Goal: Information Seeking & Learning: Learn about a topic

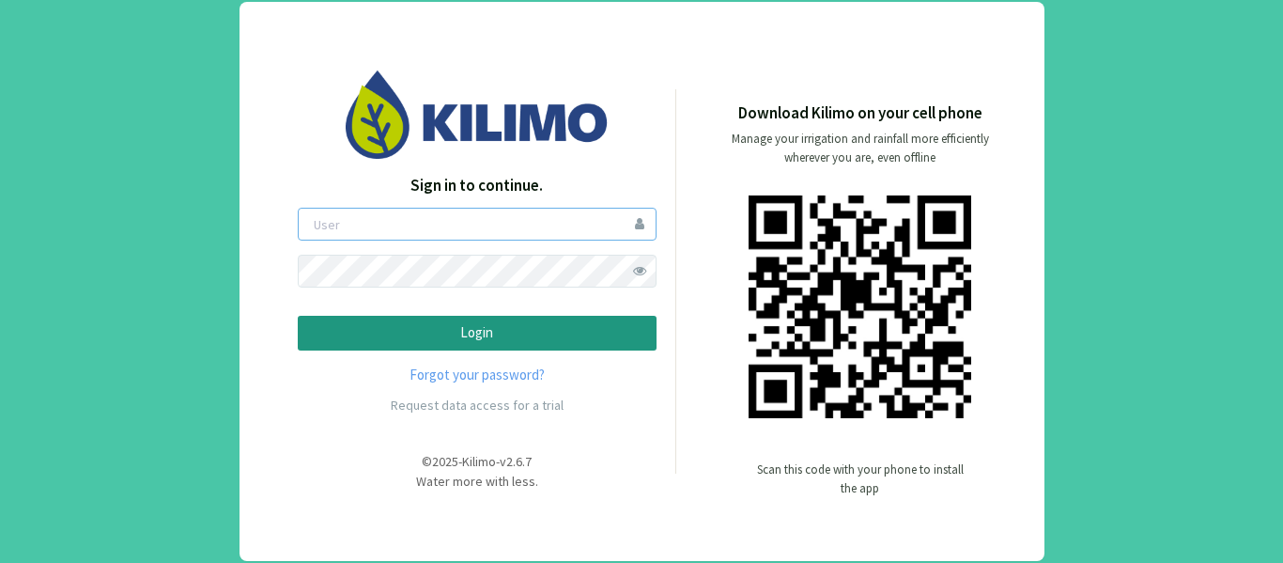
type input "guada"
click at [466, 333] on p "Login" at bounding box center [477, 333] width 327 height 22
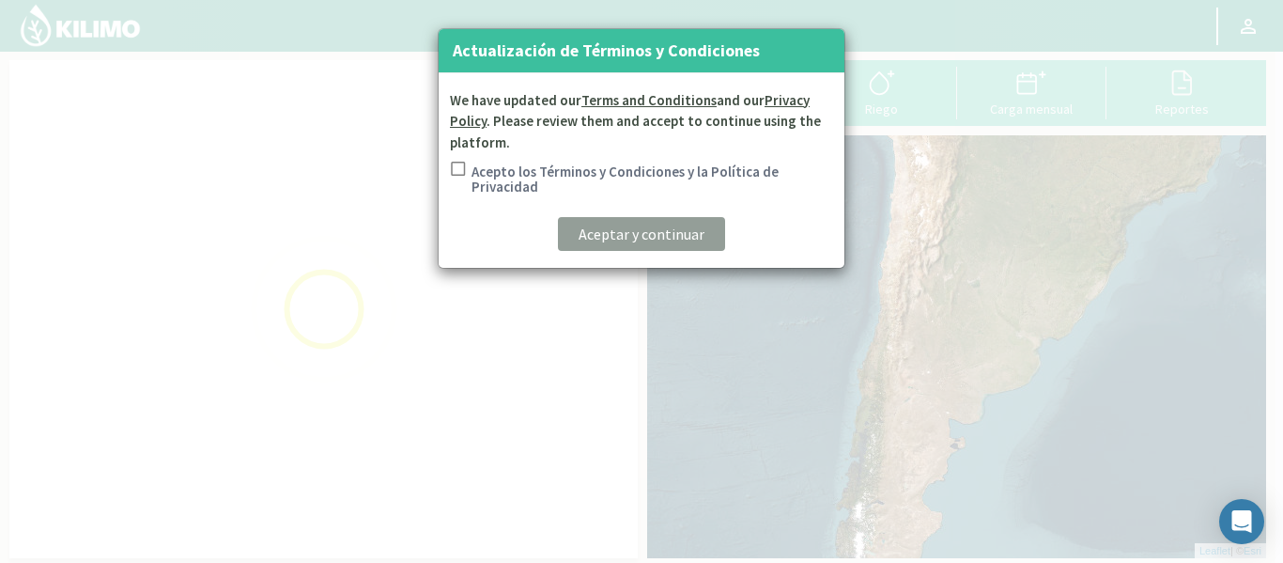
click at [464, 163] on input "Acepto los Términos y Condiciones y la Política de Privacidad" at bounding box center [456, 181] width 19 height 39
checkbox input "true"
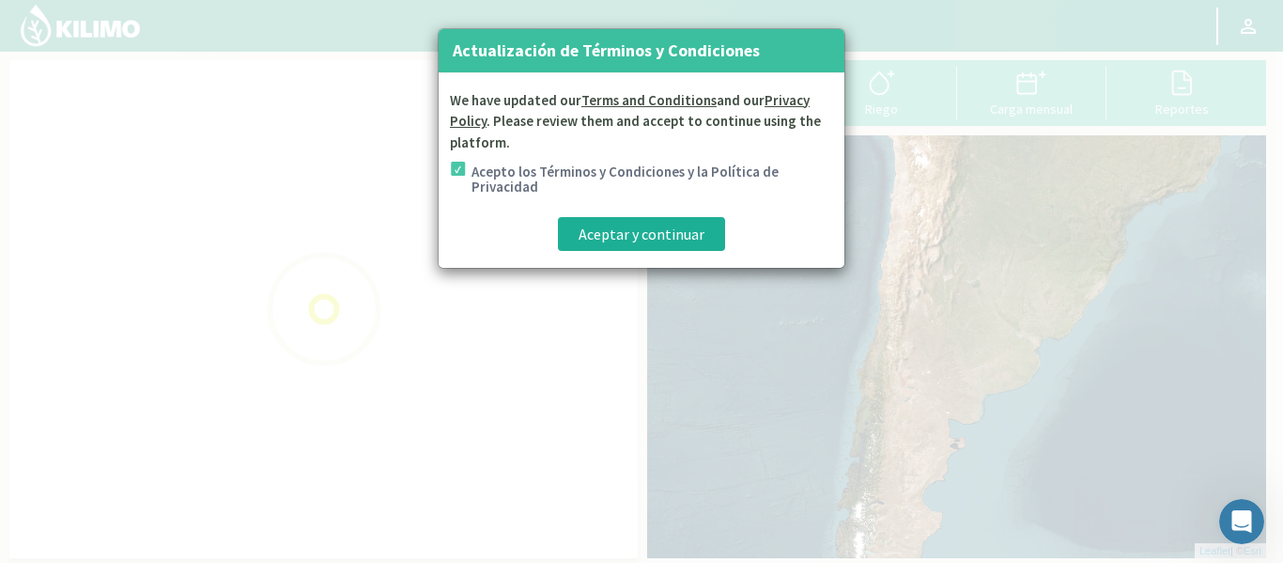
click at [625, 254] on div "We have updated our Terms and Conditions and our Privacy Policy . Please review…" at bounding box center [642, 170] width 406 height 195
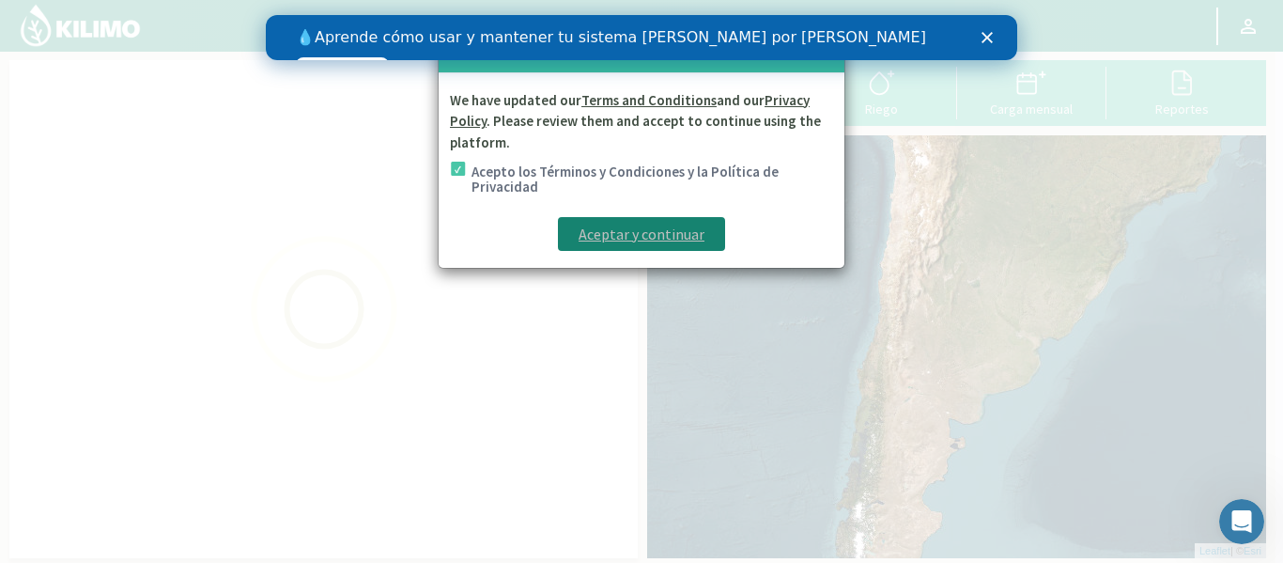
click at [631, 242] on p "Aceptar y continuar" at bounding box center [641, 234] width 126 height 23
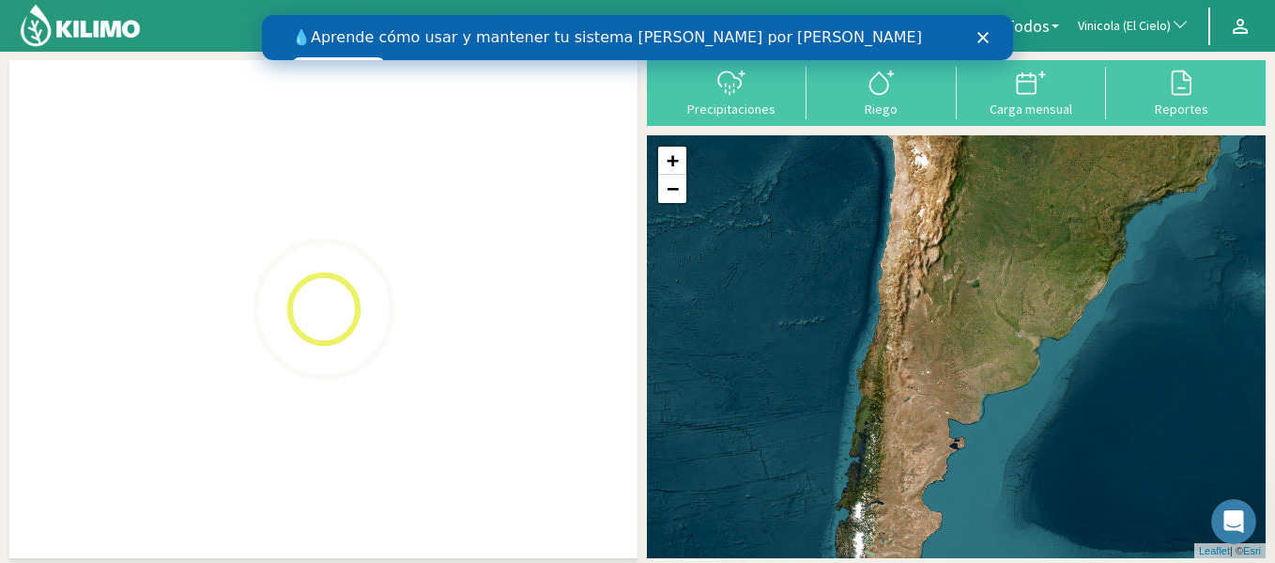
click at [979, 39] on icon "Cerrar" at bounding box center [983, 37] width 11 height 11
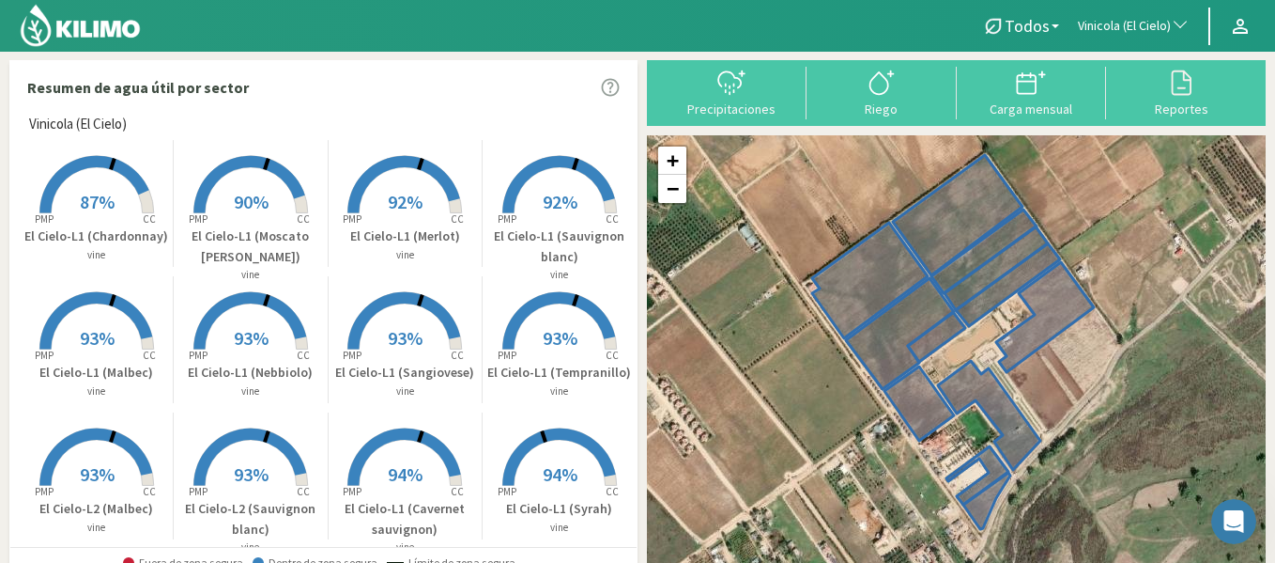
click at [1159, 22] on span "Vinicola (El Cielo)" at bounding box center [1124, 26] width 93 height 19
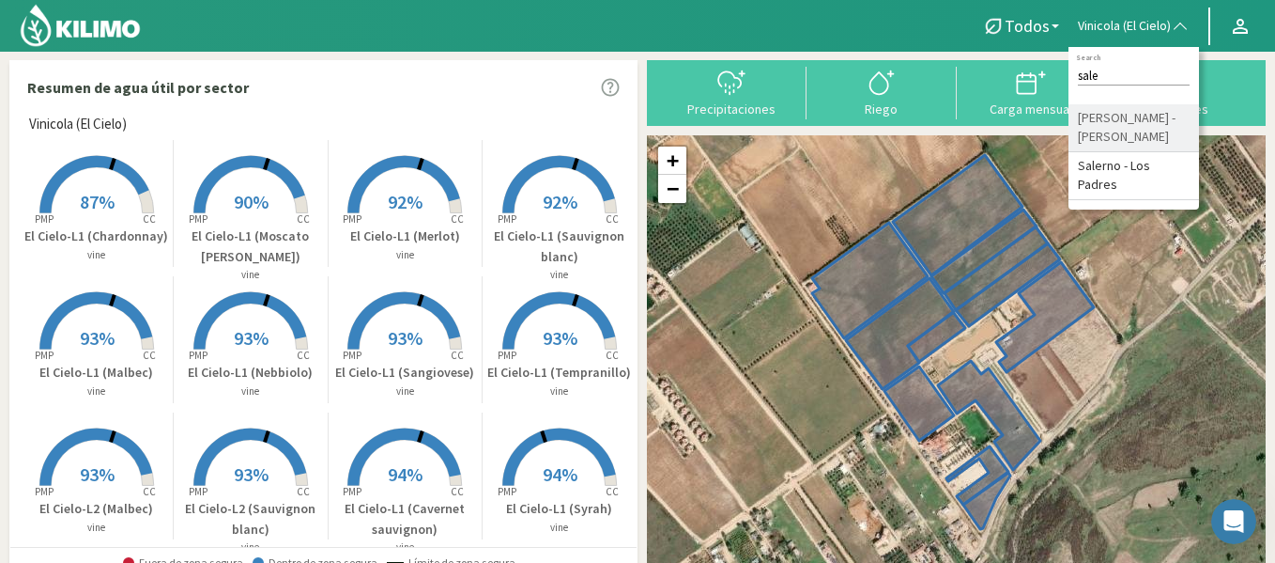
type input "sale"
click at [1174, 118] on li "[PERSON_NAME] - [PERSON_NAME]" at bounding box center [1134, 128] width 131 height 48
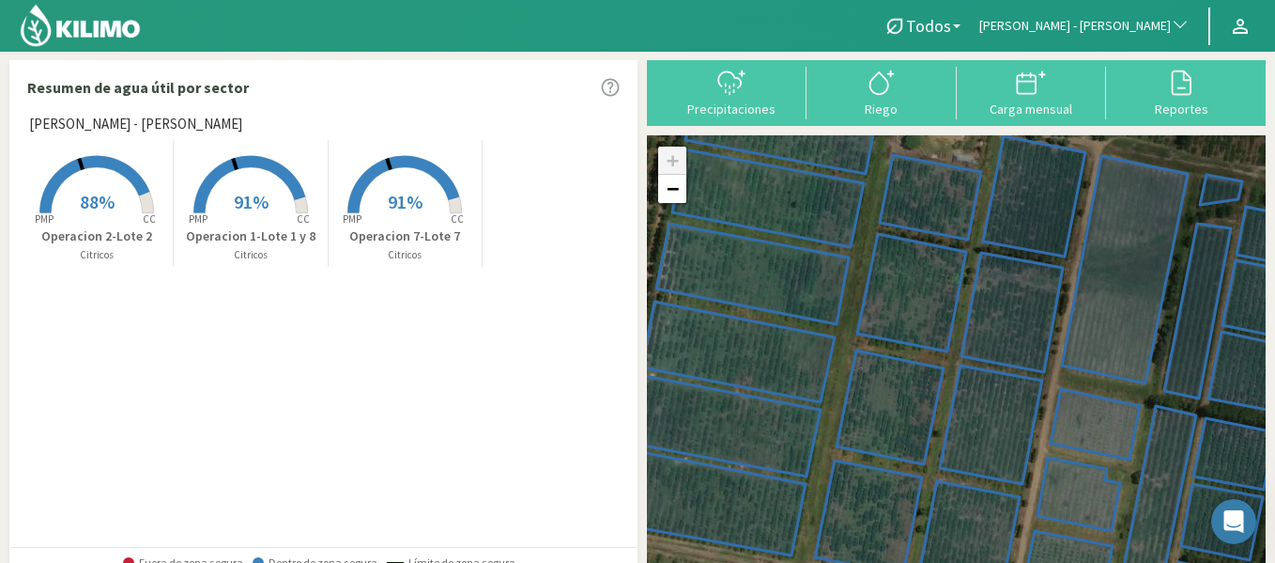
click at [197, 219] on tspan "PMP" at bounding box center [198, 218] width 19 height 13
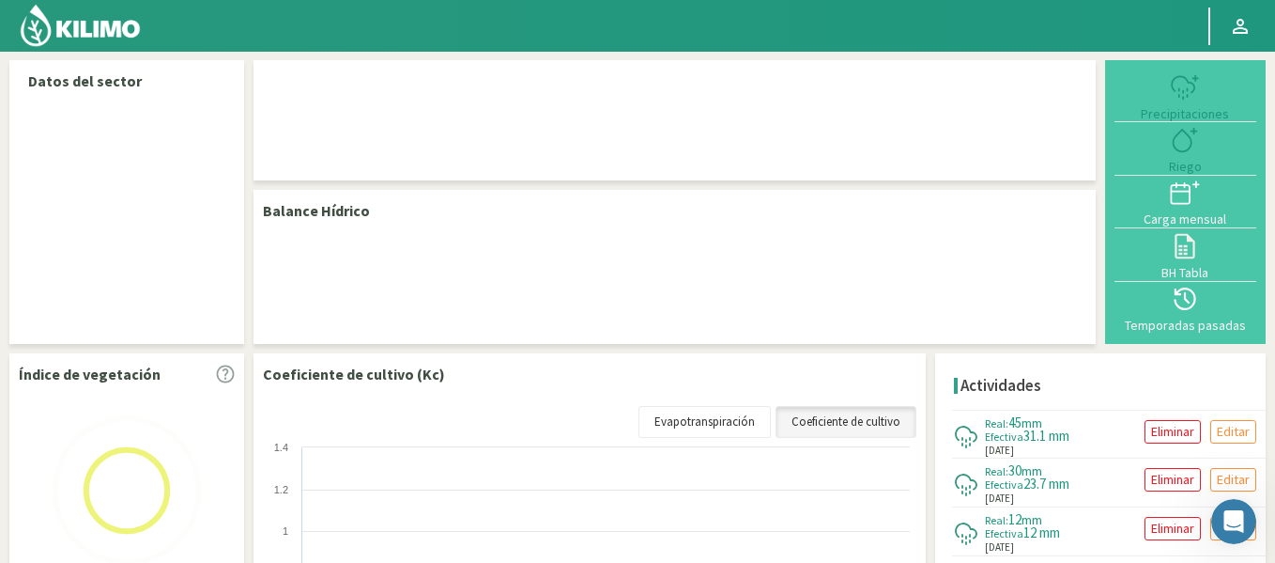
select select "231: Object"
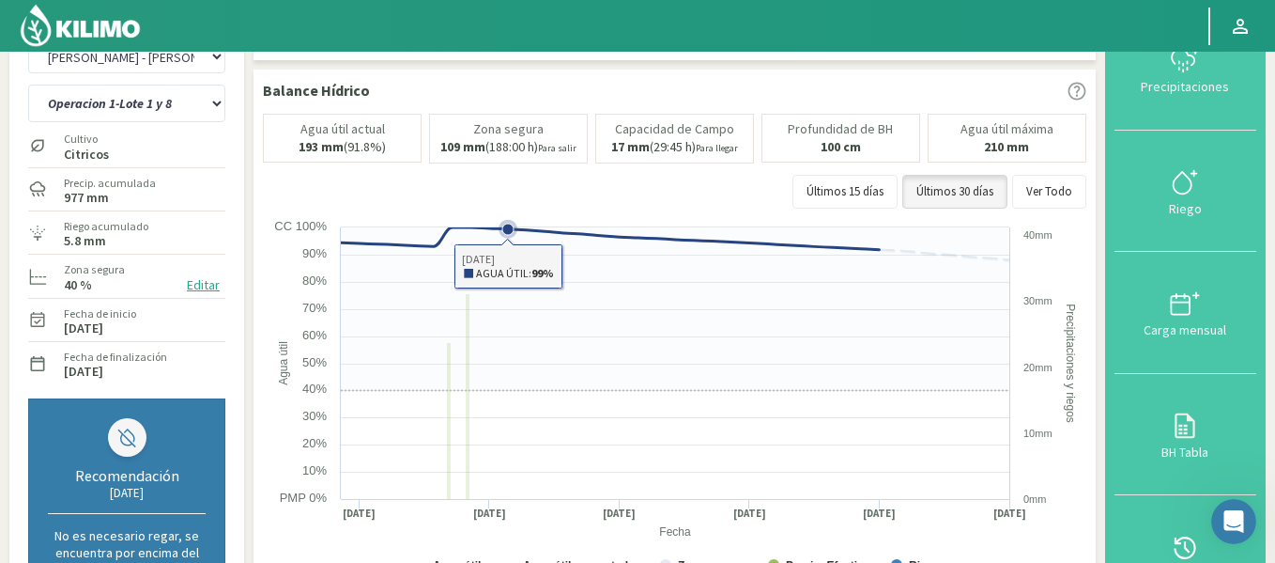
scroll to position [94, 0]
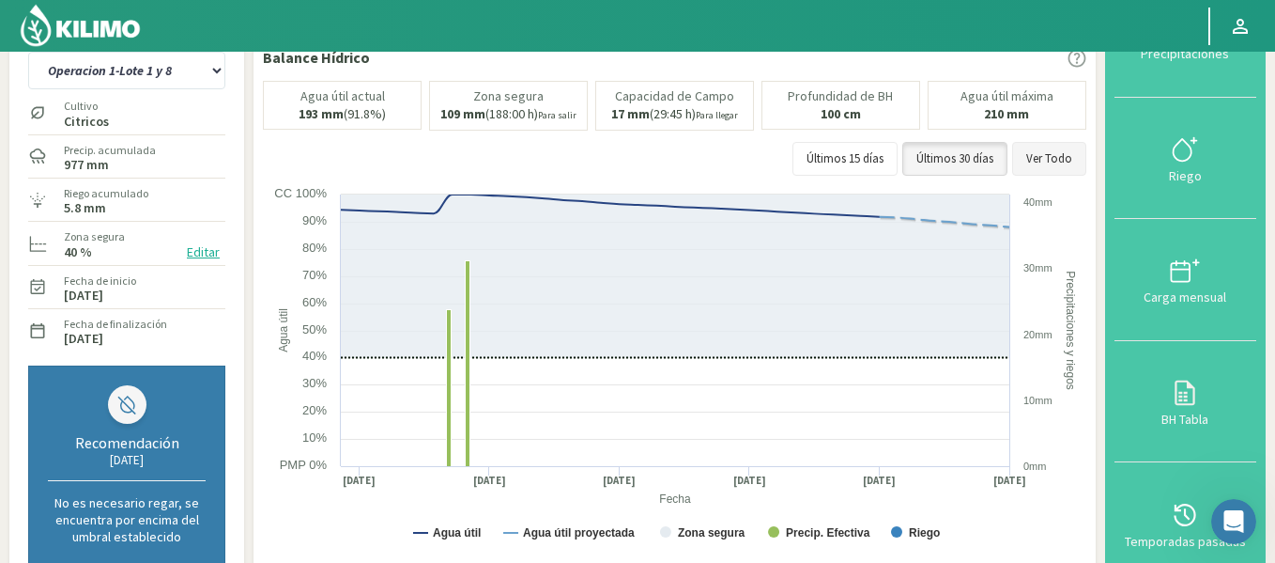
click at [1046, 160] on button "Ver Todo" at bounding box center [1049, 159] width 74 height 34
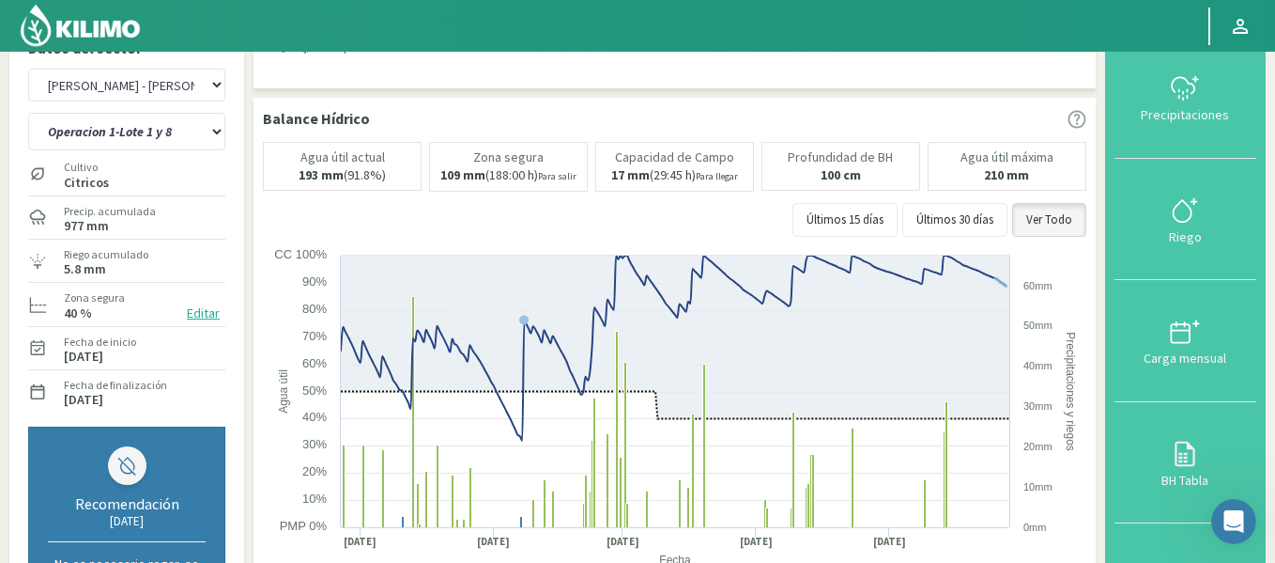
scroll to position [0, 0]
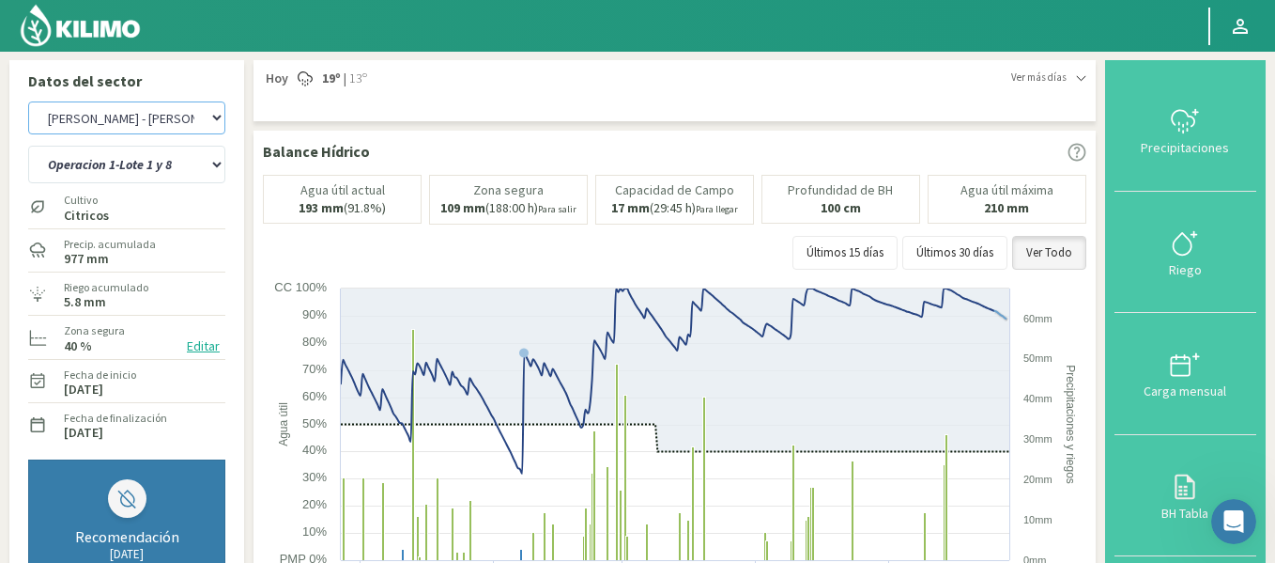
click at [152, 116] on select "Agr. Cardonal Agr. El [PERSON_NAME] [PERSON_NAME] [GEOGRAPHIC_DATA] - IC Agríco…" at bounding box center [126, 117] width 197 height 33
click at [204, 83] on p "Datos del sector" at bounding box center [126, 80] width 197 height 23
click at [175, 172] on select "Operacion 1-Lote 1 y 8 Operacion 2-Lote 2 Operacion 7-Lote 7" at bounding box center [126, 165] width 197 height 38
click at [28, 146] on select "Operacion 1-Lote 1 y 8 Operacion 2-Lote 2 Operacion 7-Lote 7" at bounding box center [126, 165] width 197 height 38
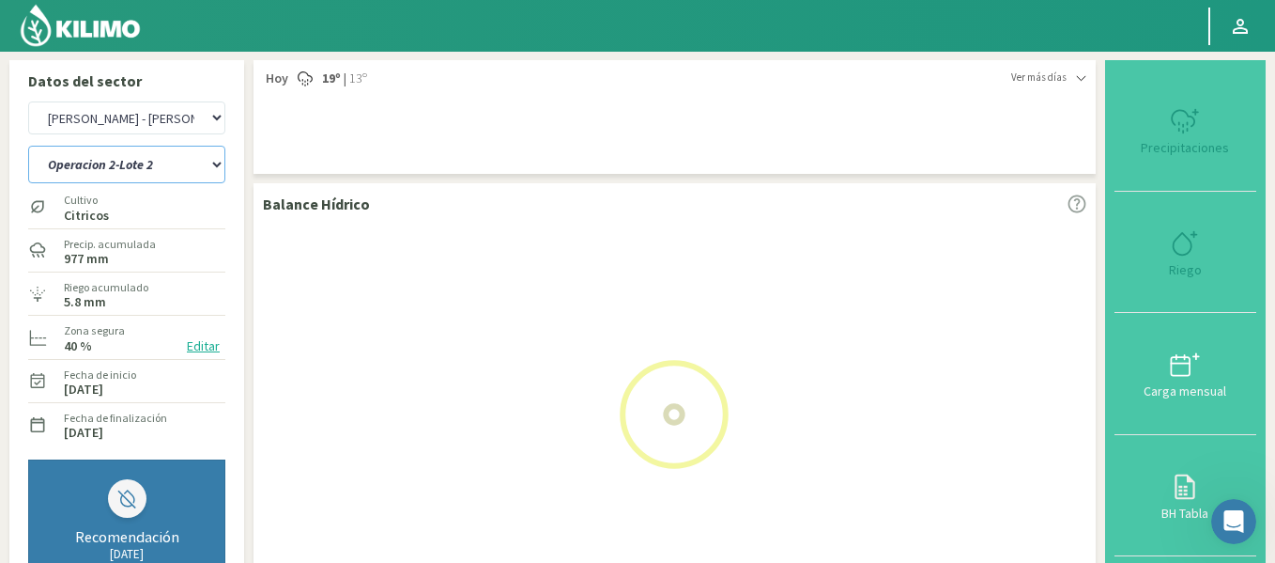
select select "0: Object"
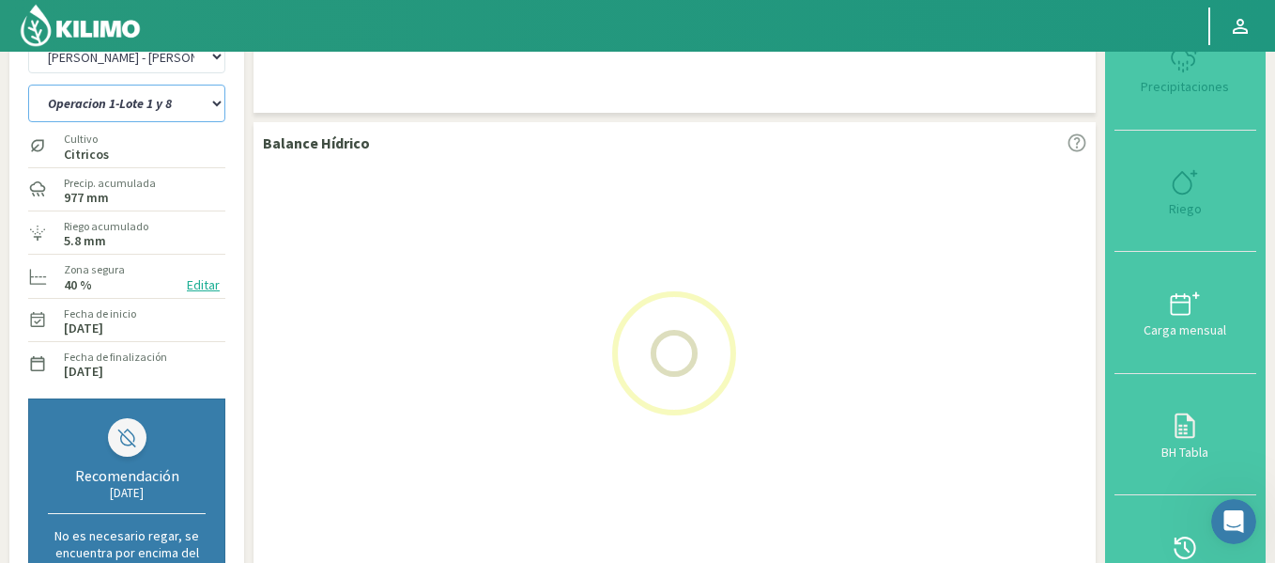
scroll to position [94, 0]
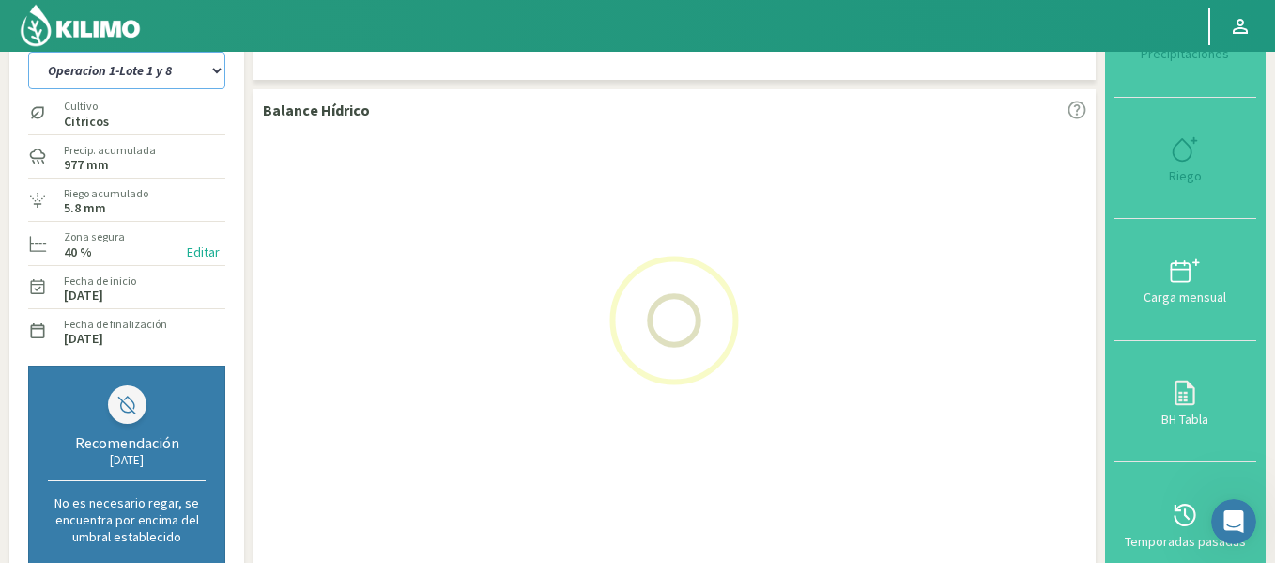
select select "510: Object"
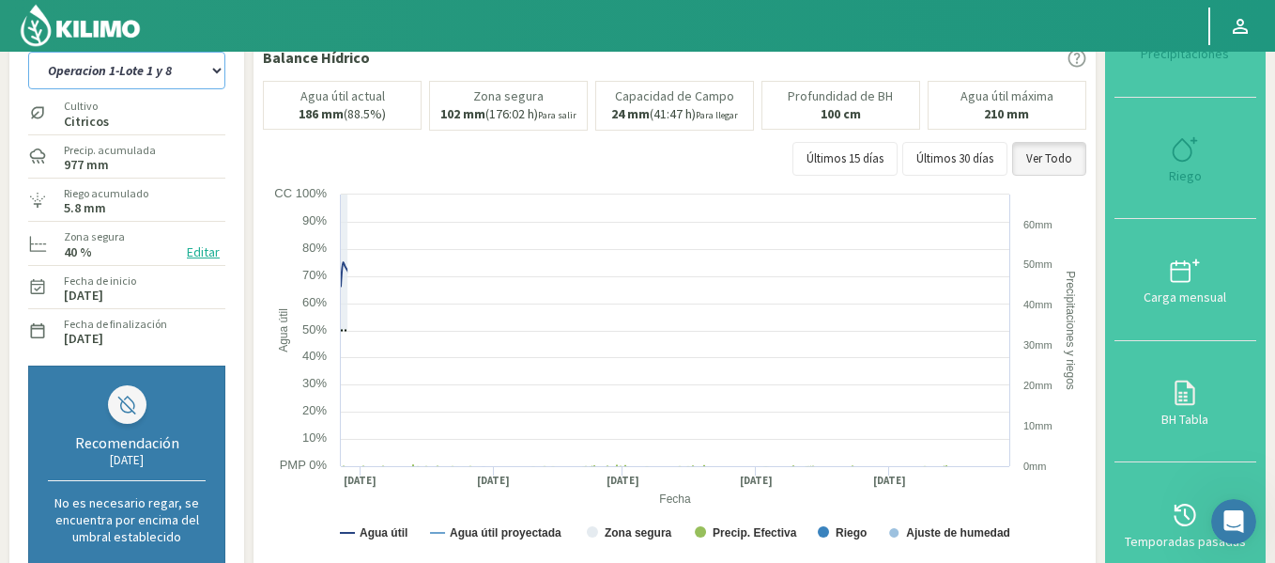
select select "4: Object"
